Goal: Transaction & Acquisition: Purchase product/service

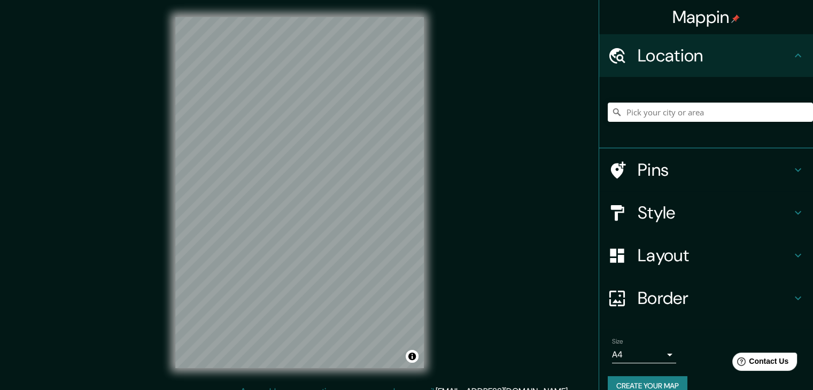
click at [725, 122] on div at bounding box center [710, 112] width 205 height 53
click at [723, 108] on input "Pick your city or area" at bounding box center [710, 112] width 205 height 19
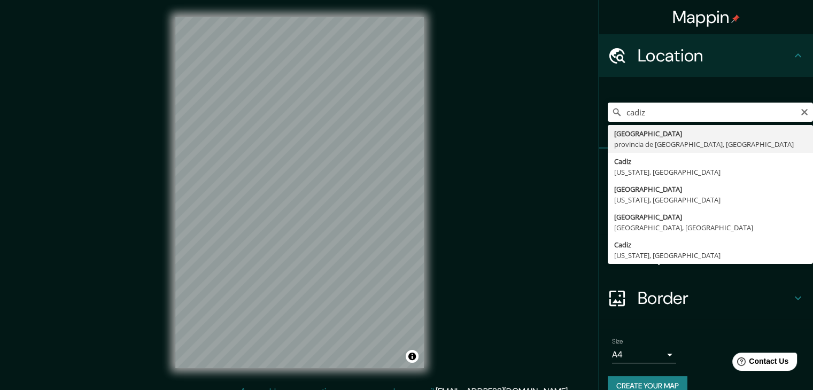
type input "Cádiz, provincia de Cádiz, España"
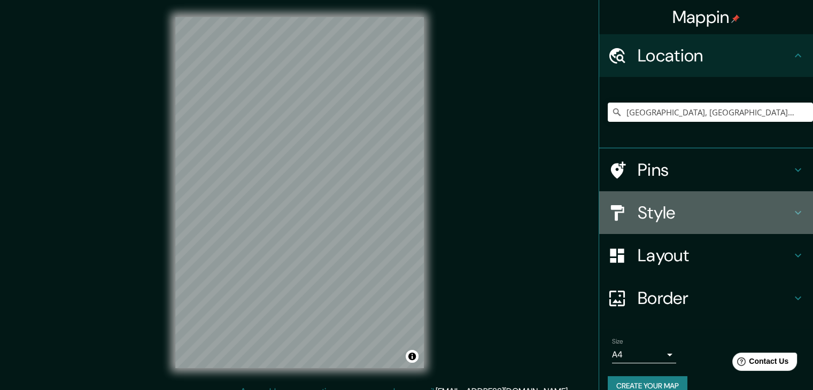
click at [776, 227] on div "Style" at bounding box center [706, 212] width 214 height 43
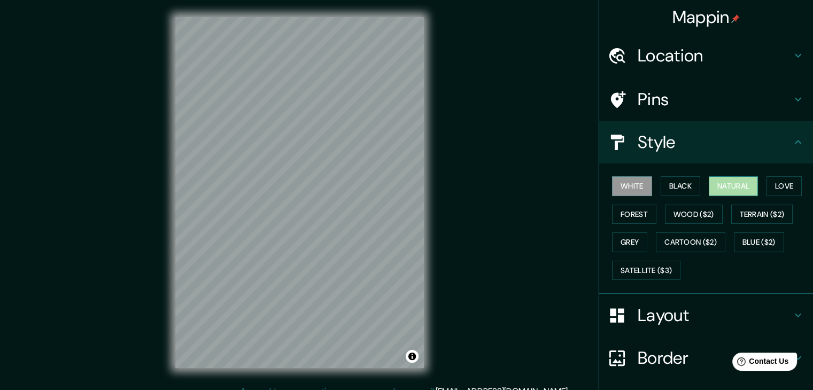
click at [718, 190] on button "Natural" at bounding box center [733, 186] width 49 height 20
click at [669, 184] on button "Black" at bounding box center [681, 186] width 40 height 20
click at [614, 186] on button "White" at bounding box center [632, 186] width 40 height 20
click at [721, 187] on button "Natural" at bounding box center [733, 186] width 49 height 20
click at [787, 189] on button "Love" at bounding box center [784, 186] width 35 height 20
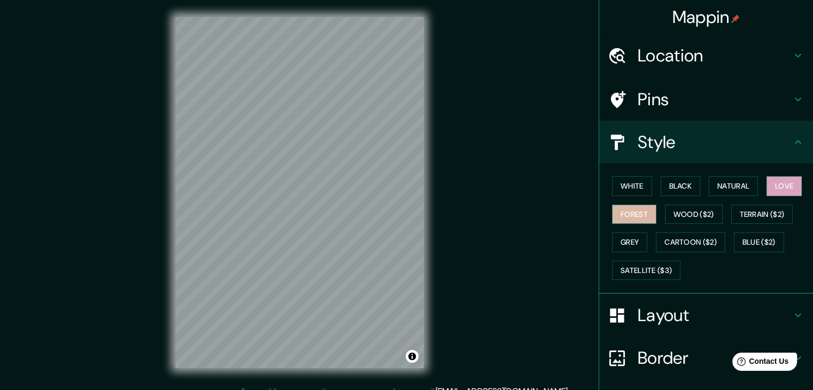
click at [629, 218] on button "Forest" at bounding box center [634, 215] width 44 height 20
click at [617, 235] on button "Grey" at bounding box center [629, 243] width 35 height 20
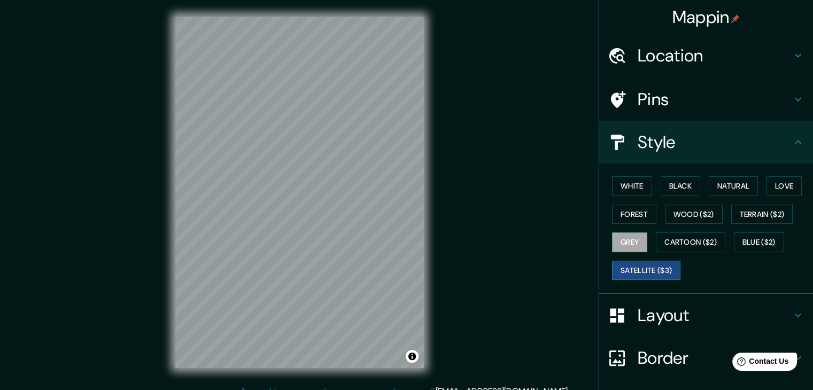
click at [640, 268] on button "Satellite ($3)" at bounding box center [646, 271] width 68 height 20
click at [682, 240] on button "Cartoon ($2)" at bounding box center [690, 243] width 69 height 20
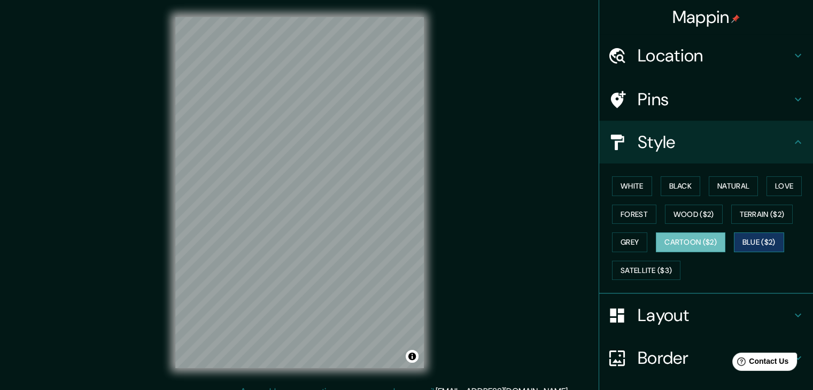
click at [752, 236] on button "Blue ($2)" at bounding box center [759, 243] width 50 height 20
click at [620, 178] on button "White" at bounding box center [632, 186] width 40 height 20
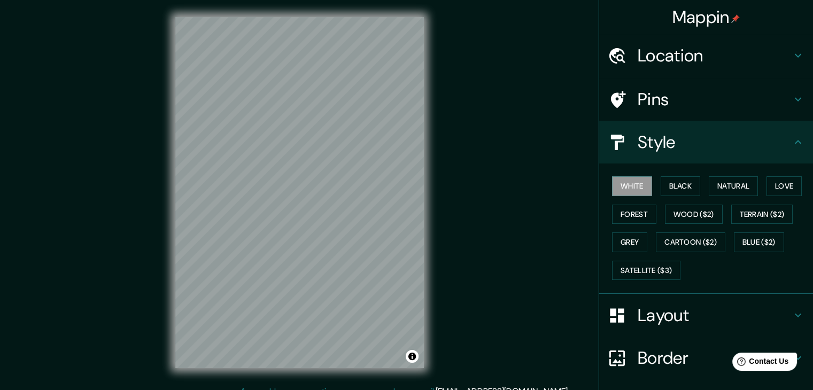
click at [734, 196] on div "White Black Natural Love Forest Wood ($2) Terrain ($2) Grey Cartoon ($2) Blue (…" at bounding box center [710, 228] width 205 height 112
click at [730, 187] on button "Natural" at bounding box center [733, 186] width 49 height 20
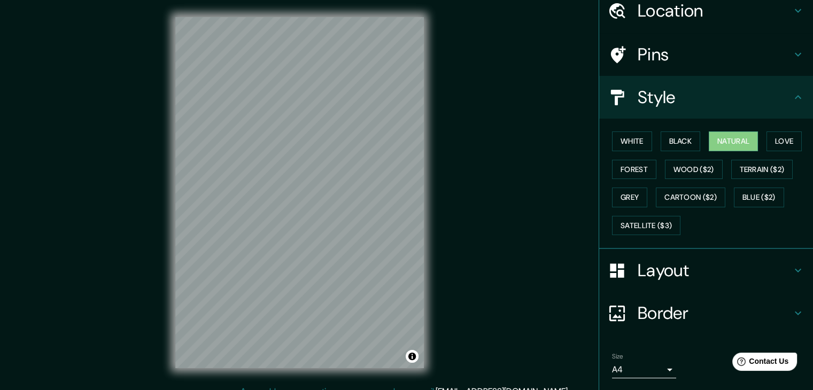
scroll to position [77, 0]
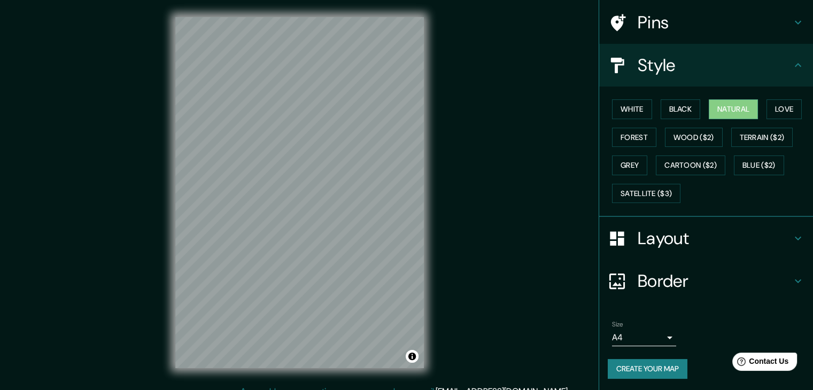
click at [644, 340] on body "Mappin Location Cádiz, provincia de Cádiz, España Pins Style White Black Natura…" at bounding box center [406, 195] width 813 height 390
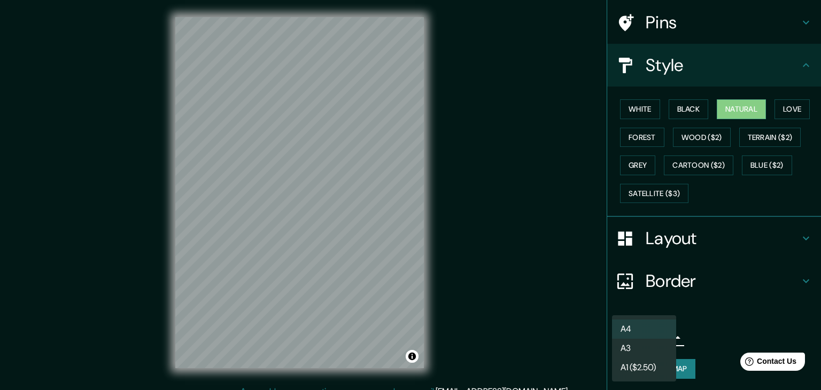
click at [637, 342] on li "A3" at bounding box center [644, 348] width 64 height 19
type input "a4"
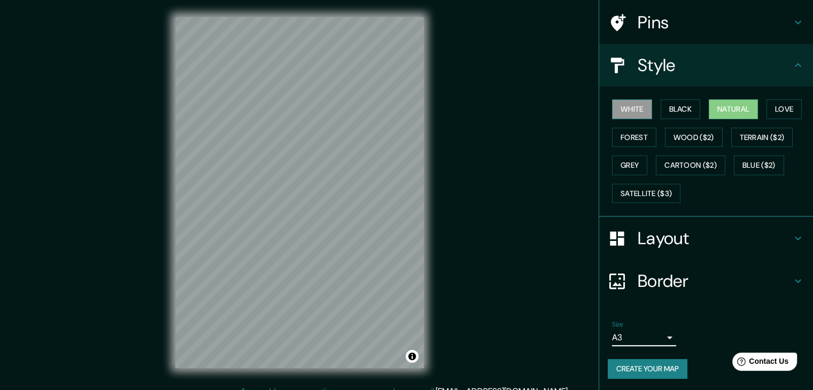
click at [621, 103] on button "White" at bounding box center [632, 109] width 40 height 20
click at [671, 115] on button "Black" at bounding box center [681, 109] width 40 height 20
click at [619, 111] on button "White" at bounding box center [632, 109] width 40 height 20
click at [631, 368] on button "Create your map" at bounding box center [648, 369] width 80 height 20
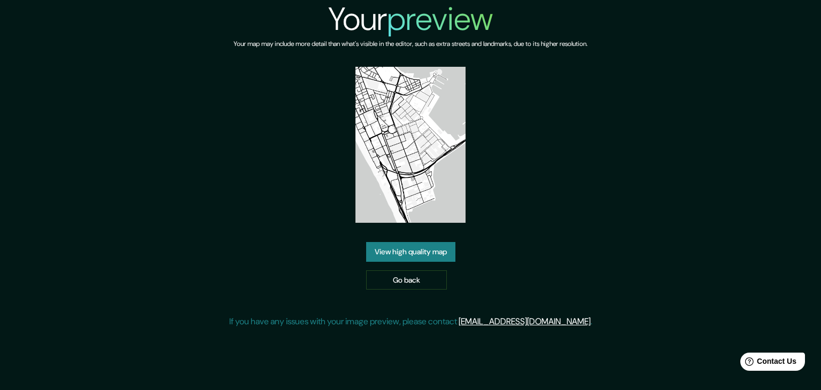
click at [398, 254] on link "View high quality map" at bounding box center [410, 252] width 89 height 20
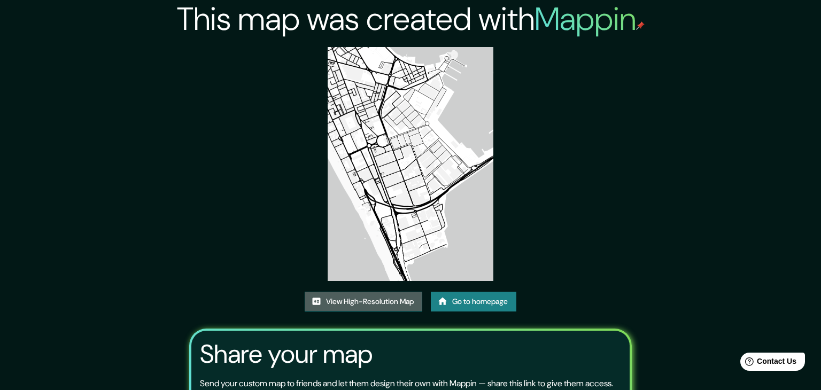
click at [394, 292] on link "View High-Resolution Map" at bounding box center [364, 302] width 118 height 20
